Goal: Information Seeking & Learning: Learn about a topic

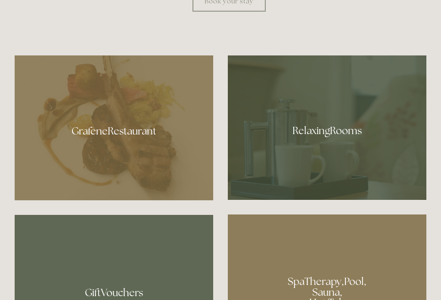
scroll to position [460, 0]
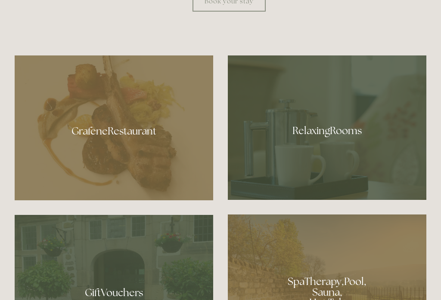
click at [134, 151] on div at bounding box center [114, 127] width 198 height 145
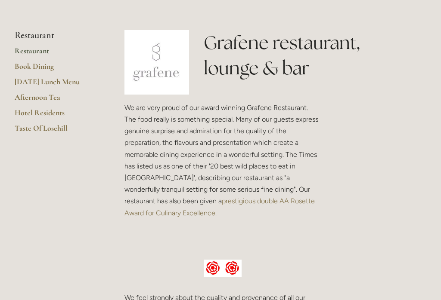
scroll to position [190, 0]
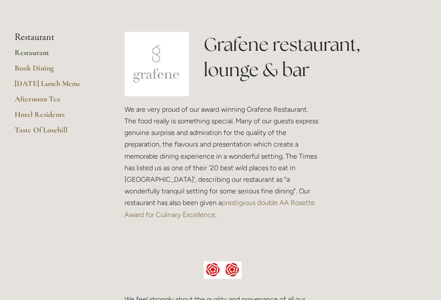
click at [43, 52] on link "Restaurant" at bounding box center [56, 55] width 82 height 15
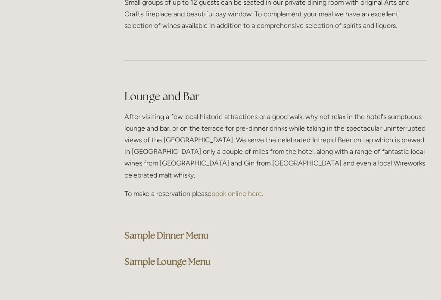
scroll to position [2112, 0]
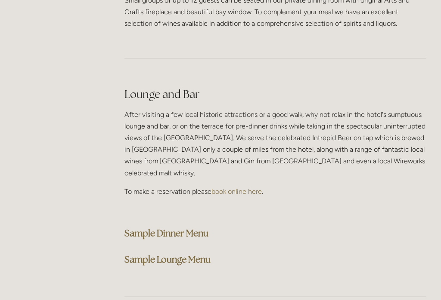
click at [197, 228] on strong "Sample Dinner Menu" at bounding box center [166, 234] width 84 height 12
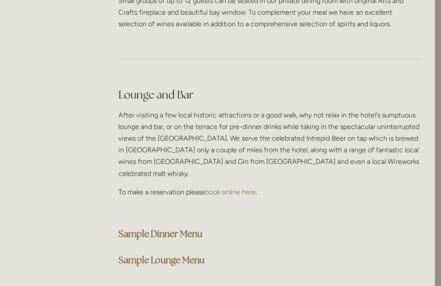
scroll to position [2112, 6]
click at [189, 228] on strong "Sample Dinner Menu" at bounding box center [160, 234] width 84 height 12
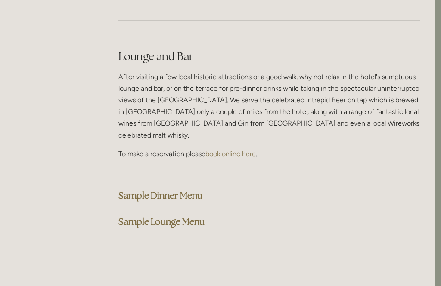
scroll to position [2150, 6]
click at [183, 216] on strong "Sample Lounge Menu" at bounding box center [161, 222] width 86 height 12
click at [194, 190] on strong "Sample Dinner Menu" at bounding box center [160, 196] width 84 height 12
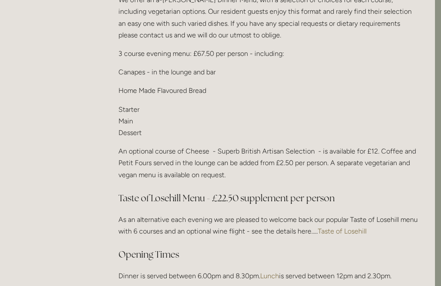
scroll to position [1079, 6]
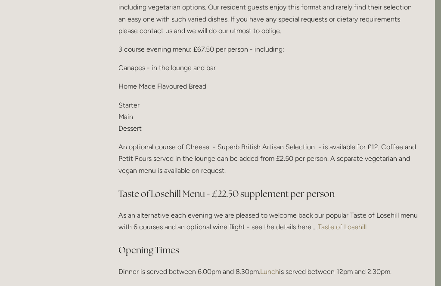
click at [357, 223] on link "Taste of Losehill" at bounding box center [341, 227] width 49 height 8
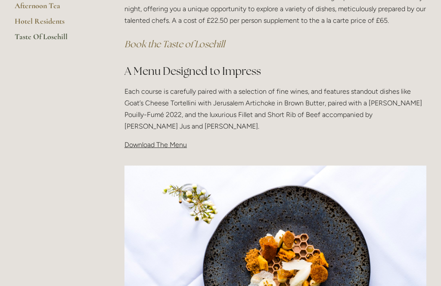
scroll to position [232, 0]
click at [132, 143] on span "Download The Menu" at bounding box center [155, 145] width 62 height 8
click at [144, 146] on span "Download The Menu" at bounding box center [155, 145] width 62 height 8
click at [136, 141] on span "Download The Menu" at bounding box center [155, 145] width 62 height 8
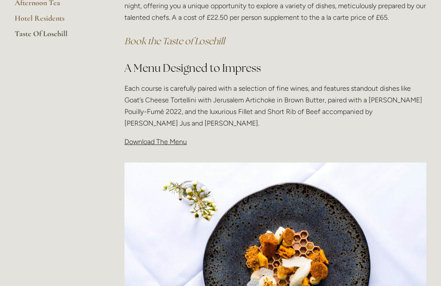
scroll to position [235, 0]
click at [144, 140] on span "Download The Menu" at bounding box center [155, 142] width 62 height 8
click at [140, 138] on span "Download The Menu" at bounding box center [155, 142] width 62 height 8
click at [141, 139] on span "Download The Menu" at bounding box center [155, 142] width 62 height 8
click at [152, 142] on span "Download The Menu" at bounding box center [155, 142] width 62 height 8
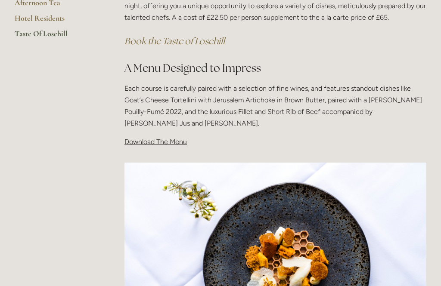
click at [155, 140] on span "Download The Menu" at bounding box center [155, 142] width 62 height 8
click at [153, 140] on span "Download The Menu" at bounding box center [155, 142] width 62 height 8
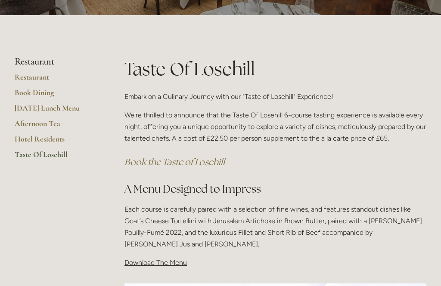
scroll to position [114, 0]
click at [36, 76] on link "Restaurant" at bounding box center [56, 79] width 82 height 15
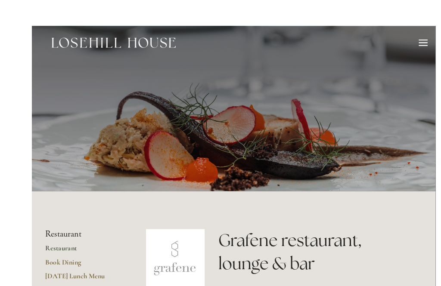
scroll to position [0, 6]
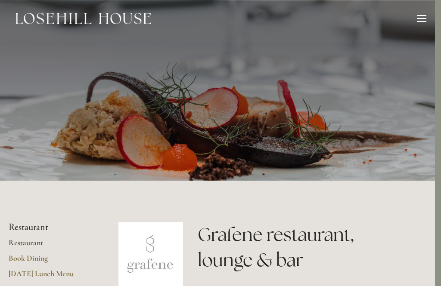
click at [418, 24] on div at bounding box center [420, 19] width 9 height 9
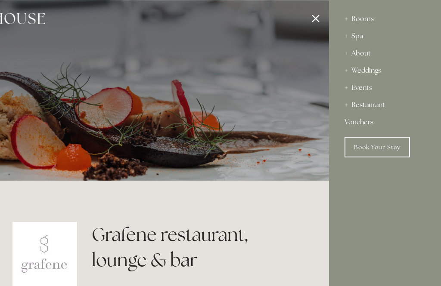
scroll to position [0, 0]
click at [380, 108] on div "Restaurant" at bounding box center [384, 104] width 81 height 17
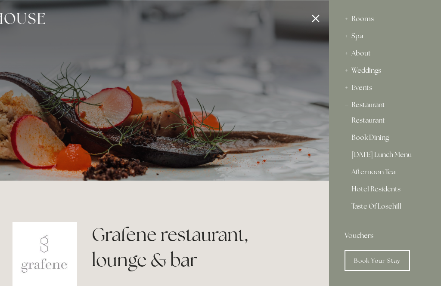
click at [379, 121] on link "Restaurant" at bounding box center [384, 122] width 67 height 10
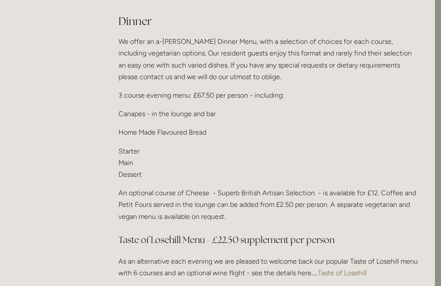
scroll to position [1033, 6]
click at [342, 271] on link "Taste of Losehill" at bounding box center [341, 273] width 49 height 8
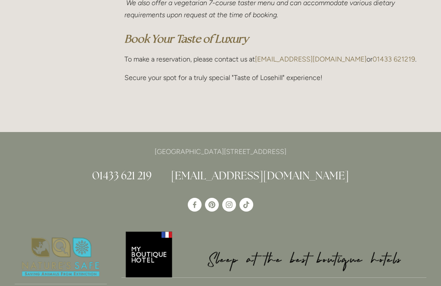
scroll to position [617, 0]
